Goal: Task Accomplishment & Management: Use online tool/utility

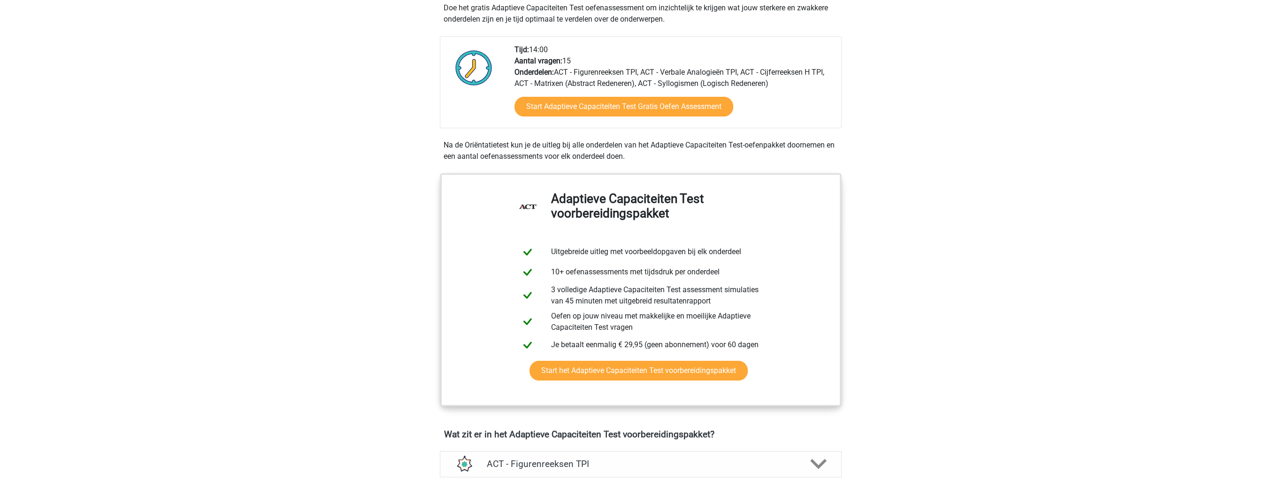
scroll to position [235, 0]
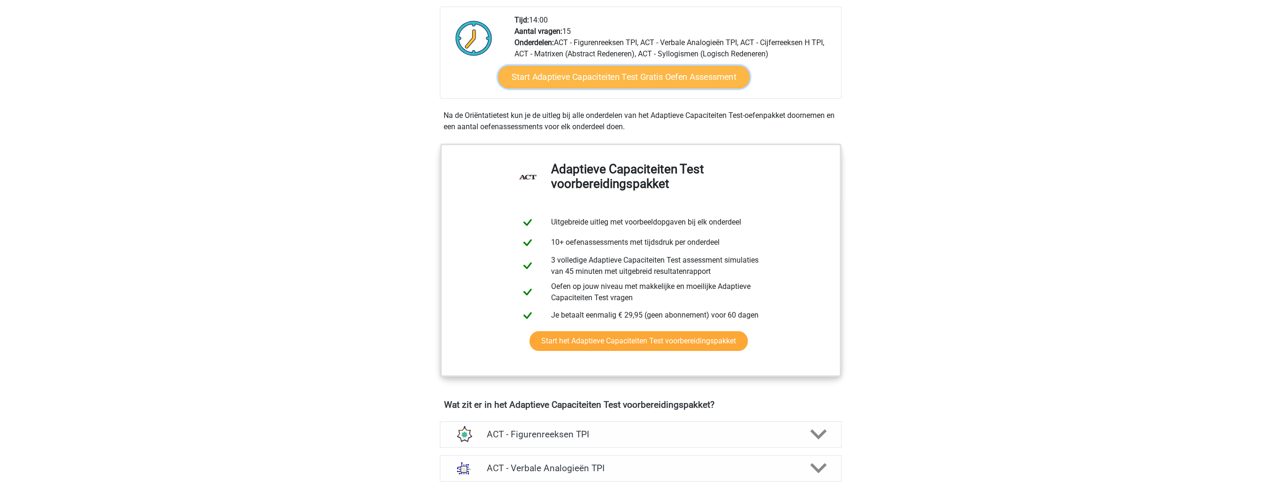
click at [596, 73] on link "Start Adaptieve Capaciteiten Test Gratis Oefen Assessment" at bounding box center [624, 77] width 252 height 23
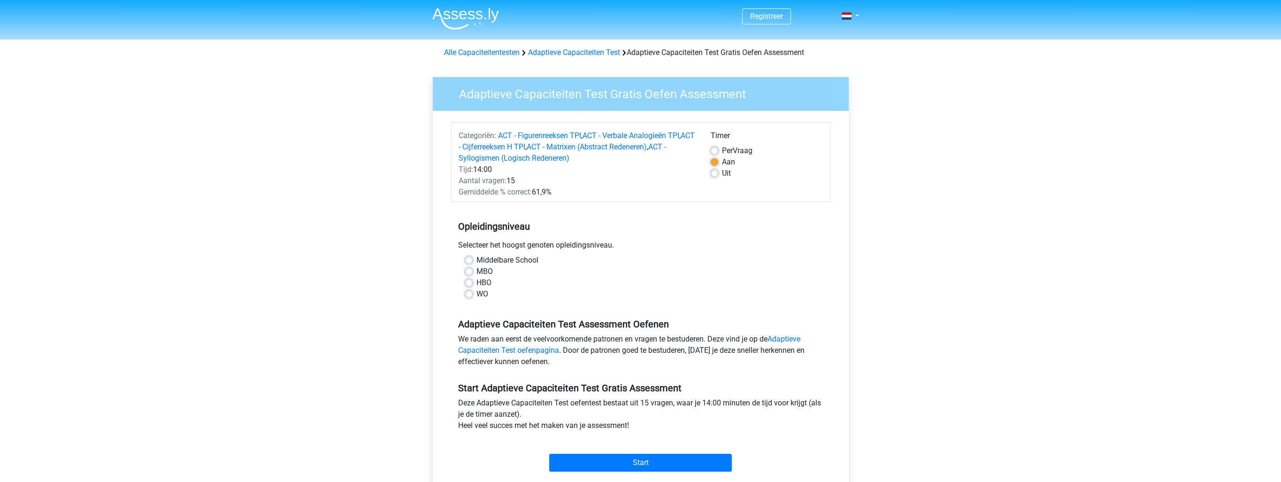
click at [490, 283] on label "HBO" at bounding box center [483, 282] width 15 height 11
click at [473, 283] on input "HBO" at bounding box center [469, 281] width 8 height 9
radio input "true"
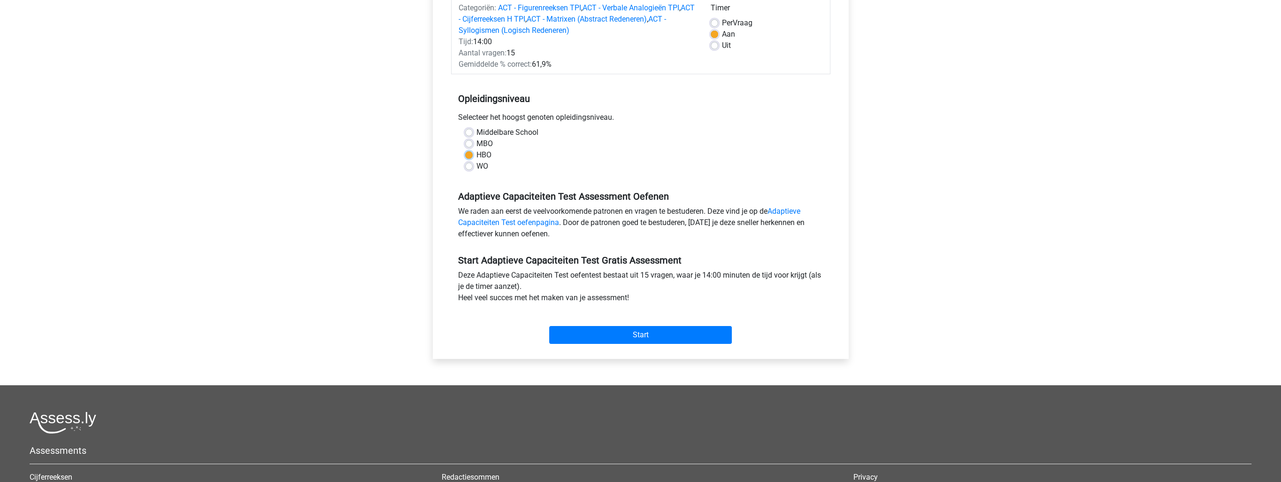
scroll to position [141, 0]
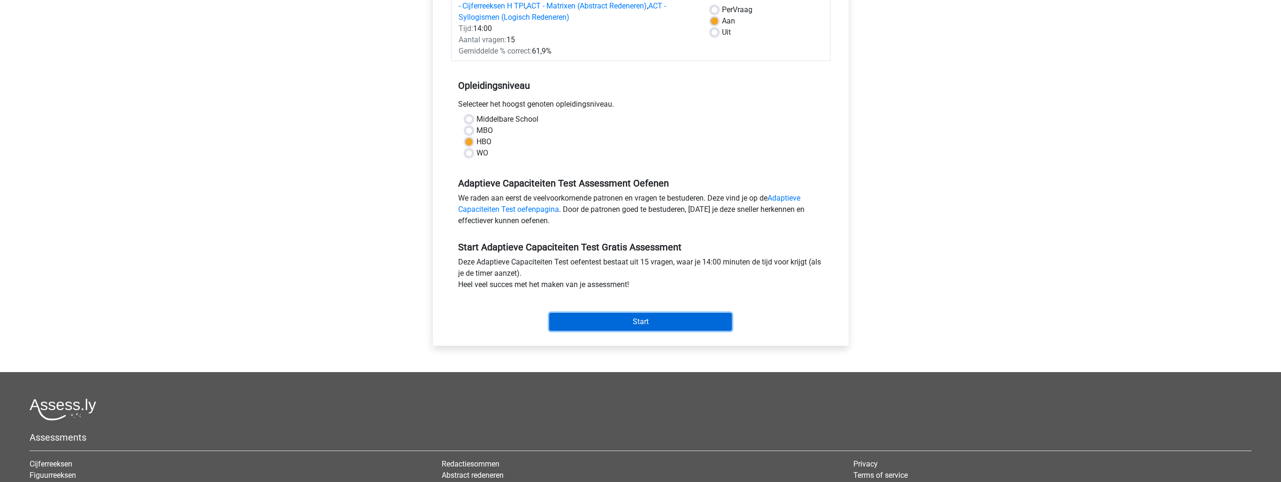
click at [600, 322] on input "Start" at bounding box center [640, 322] width 183 height 18
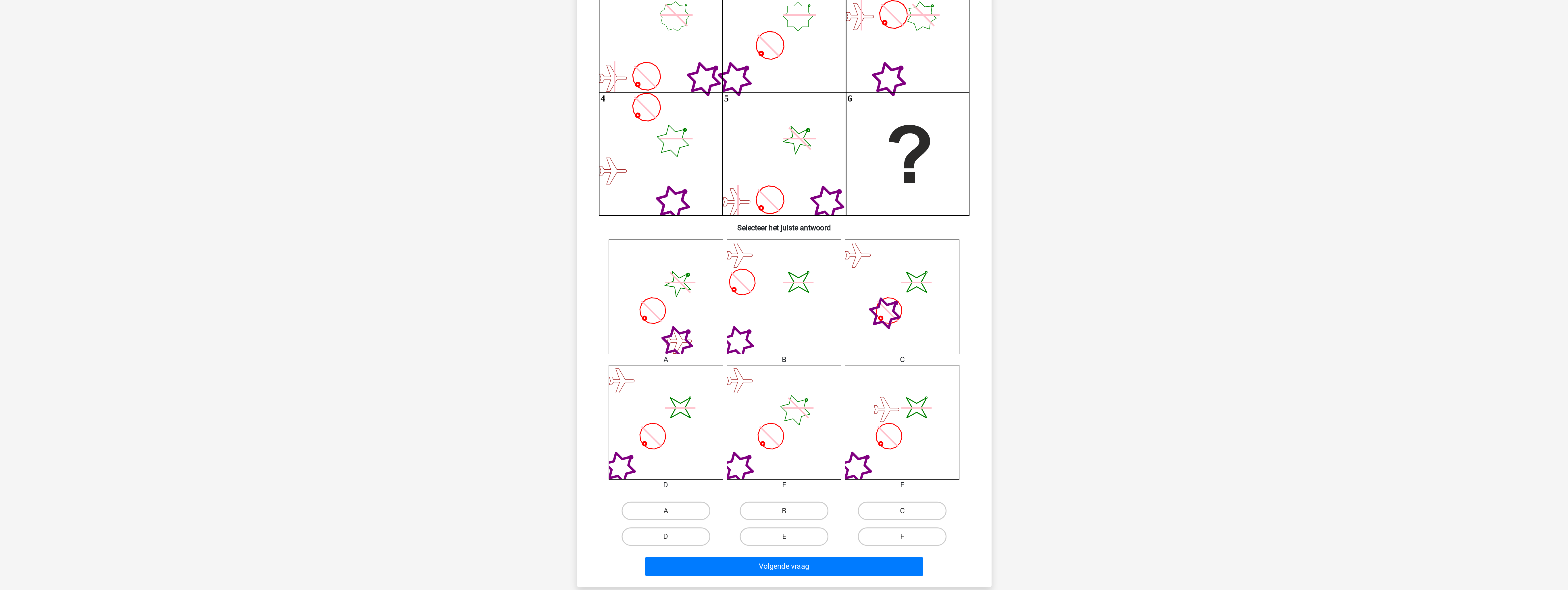
scroll to position [29, 0]
